Goal: Check status

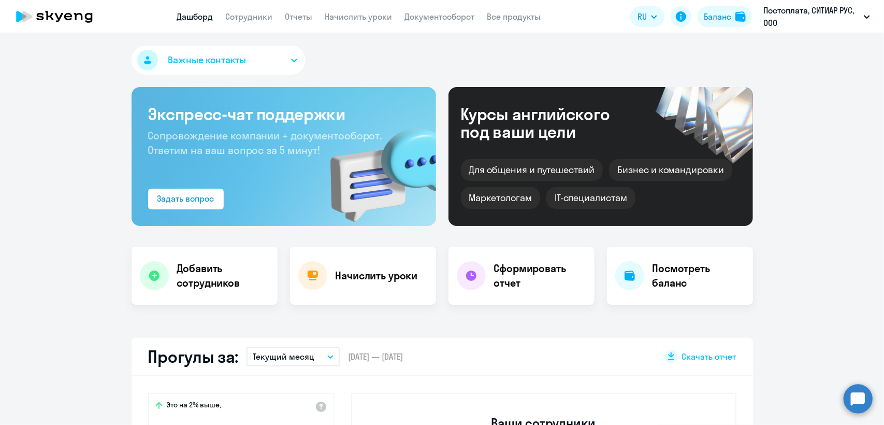
click at [313, 346] on button "Текущий месяц" at bounding box center [293, 356] width 93 height 20
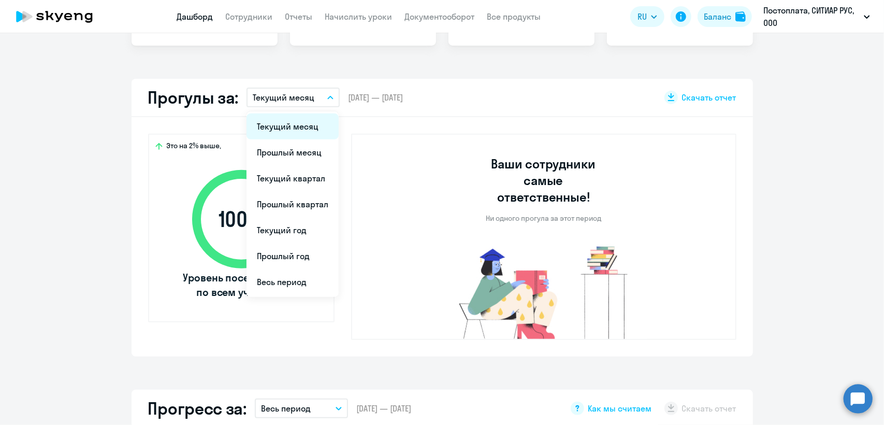
select select "30"
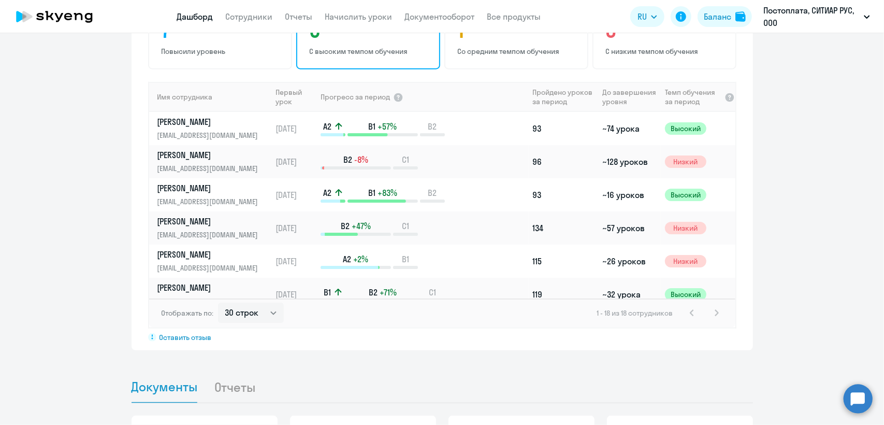
scroll to position [777, 0]
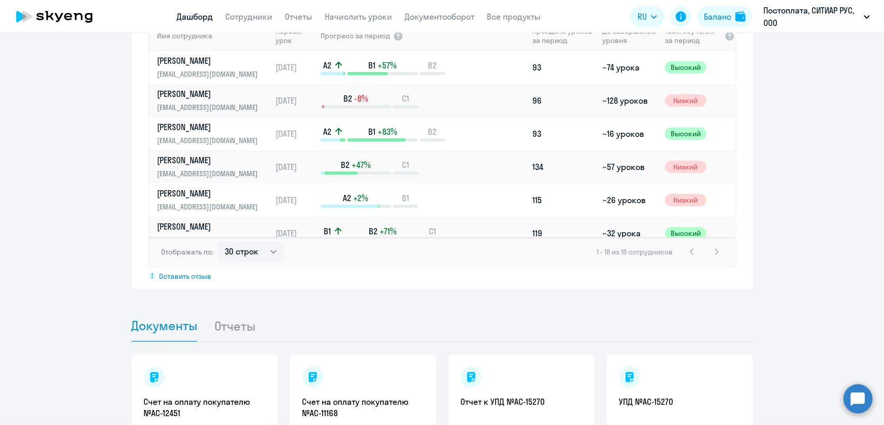
click at [216, 135] on p "[EMAIL_ADDRESS][DOMAIN_NAME]" at bounding box center [210, 140] width 107 height 11
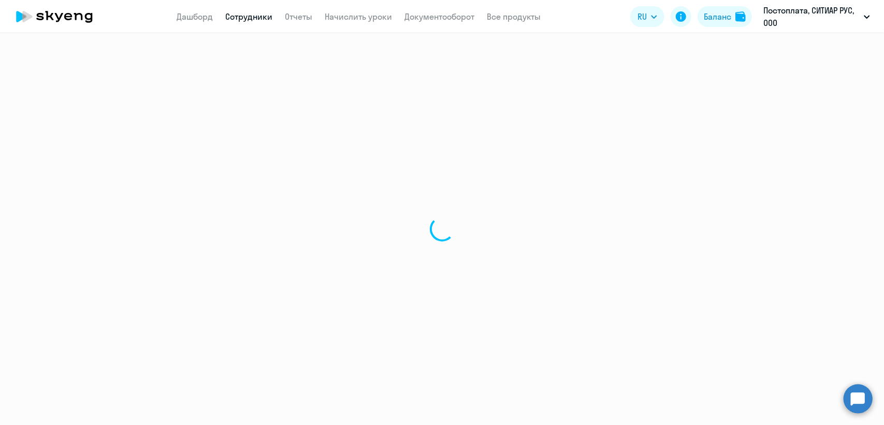
select select "english"
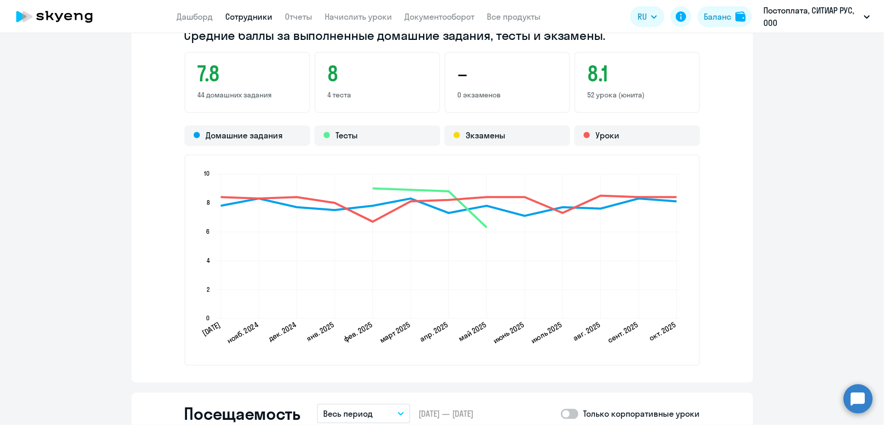
scroll to position [1139, 0]
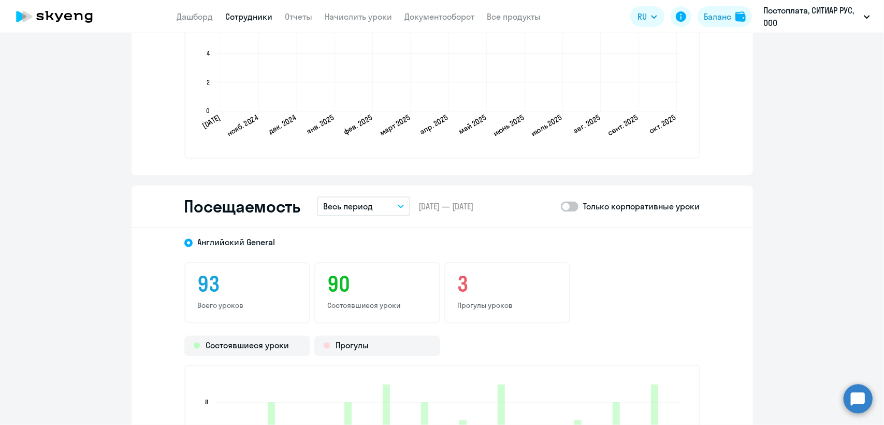
click at [380, 206] on button "Весь период" at bounding box center [363, 206] width 93 height 20
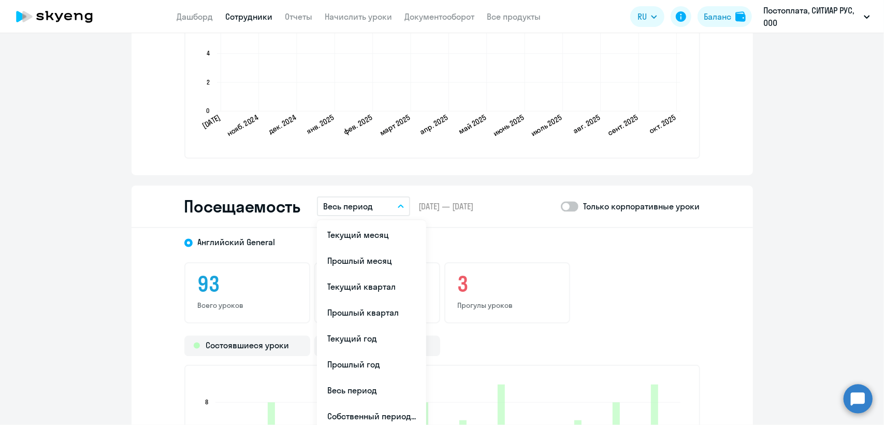
click at [311, 201] on div "Посещаемость Весь период Текущий месяц Прошлый месяц Текущий квартал [GEOGRAPHI…" at bounding box center [443, 206] width 622 height 42
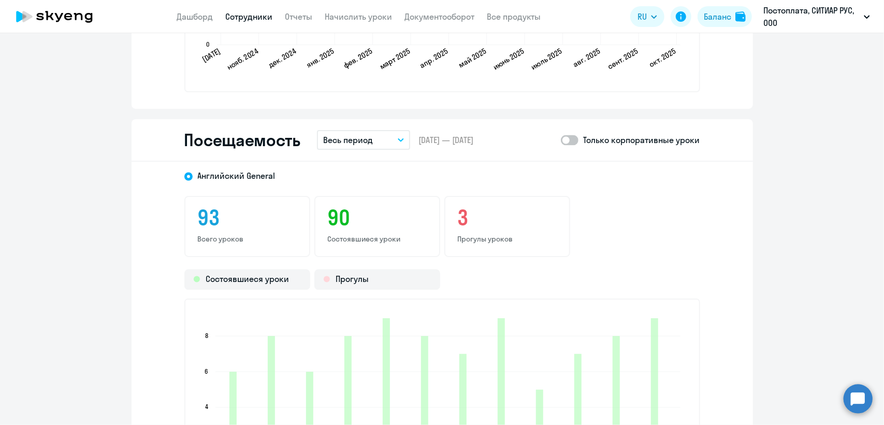
scroll to position [1243, 0]
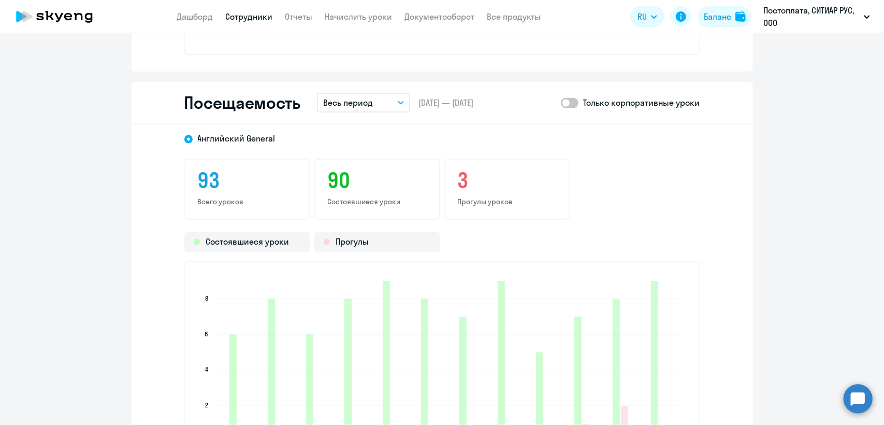
click at [385, 97] on button "Весь период" at bounding box center [363, 103] width 93 height 20
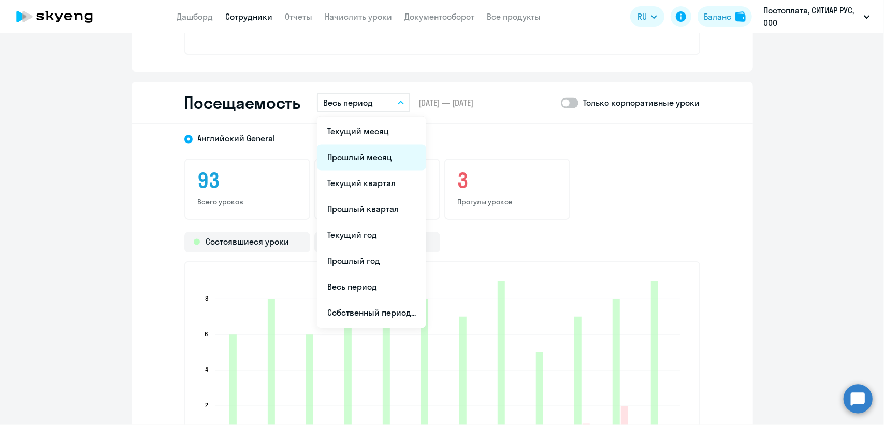
click at [374, 160] on li "Прошлый месяц" at bounding box center [371, 158] width 109 height 26
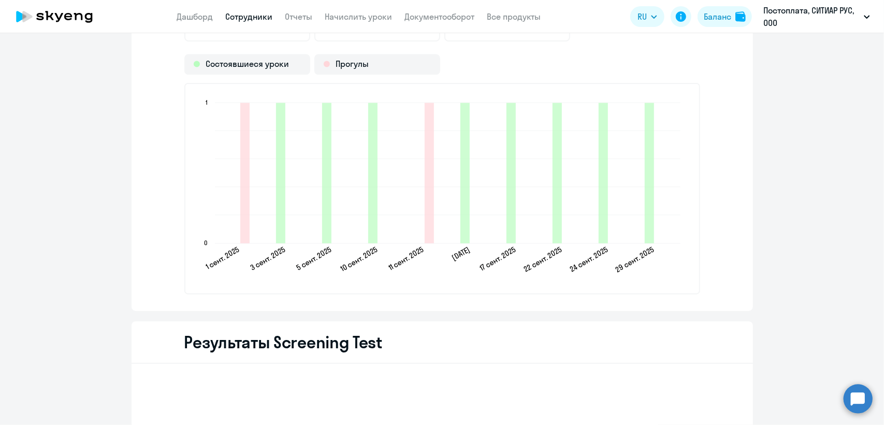
scroll to position [1398, 0]
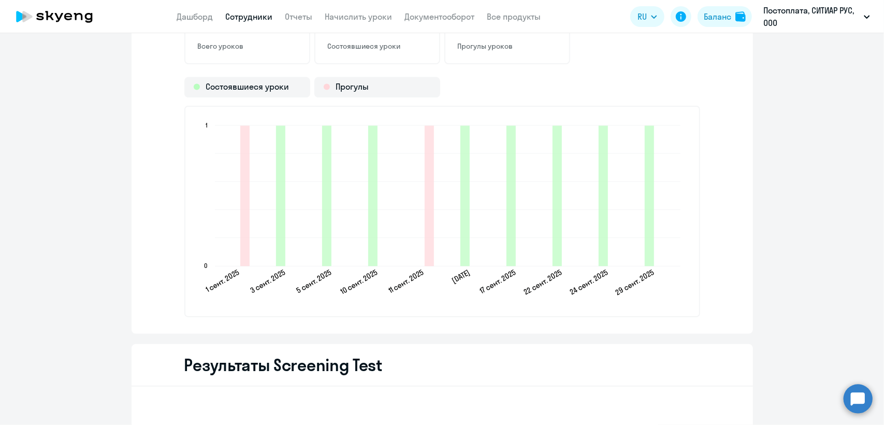
click at [861, 398] on circle at bounding box center [858, 398] width 29 height 29
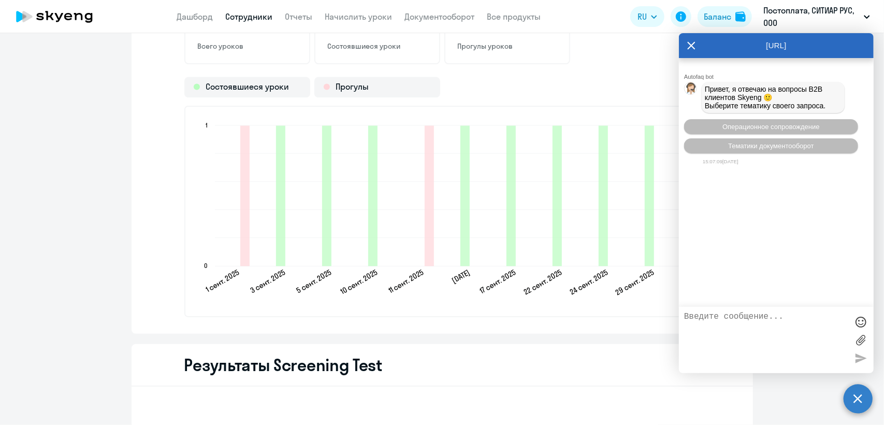
click at [138, 291] on div "Английский General 10 Всего уроков 8 Состоявшиеся уроки 2 Прогулы уроков Состоя…" at bounding box center [443, 151] width 622 height 365
click at [694, 44] on icon at bounding box center [692, 46] width 8 height 8
